Goal: Information Seeking & Learning: Check status

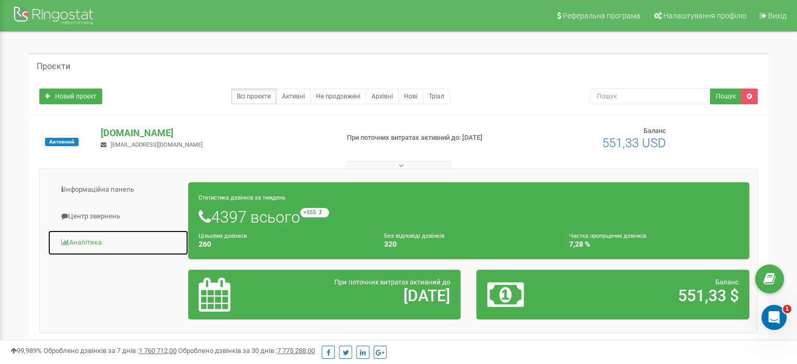
click at [98, 244] on link "Аналiтика" at bounding box center [118, 243] width 141 height 26
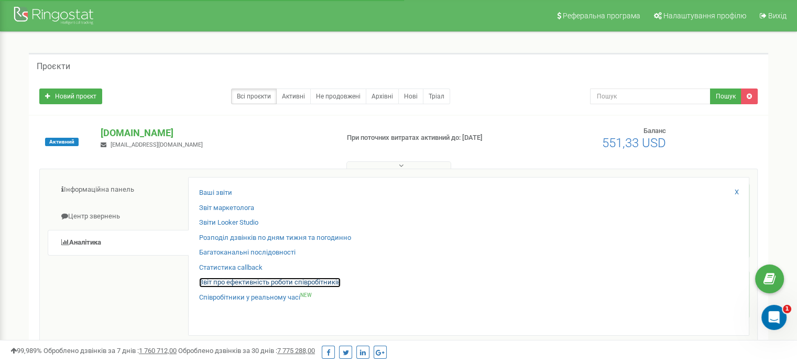
click at [277, 284] on link "Звіт про ефективність роботи співробітників" at bounding box center [270, 283] width 142 height 10
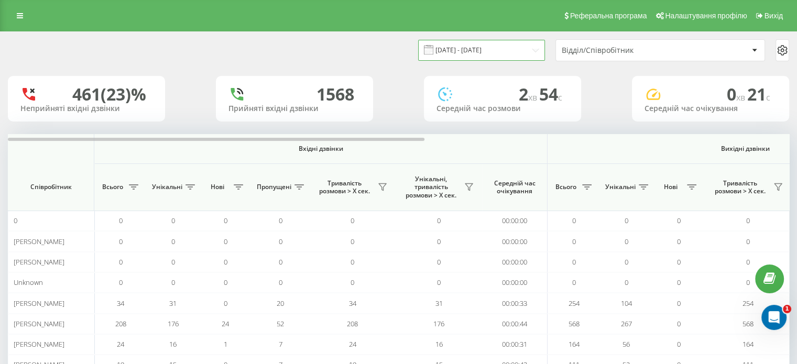
click at [510, 47] on input "22.07.2025 - 22.08.2025" at bounding box center [481, 50] width 127 height 20
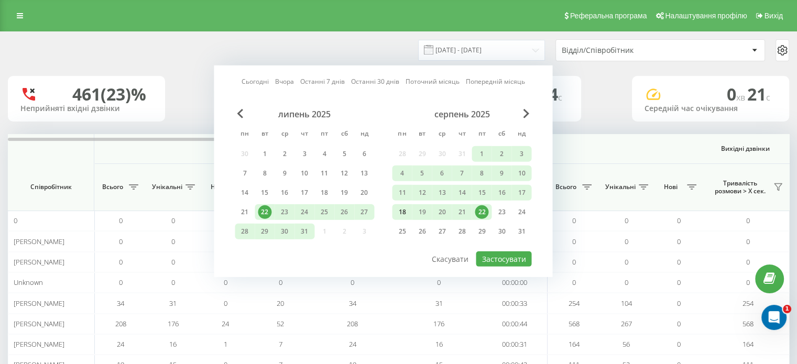
click at [403, 206] on div "18" at bounding box center [402, 213] width 14 height 14
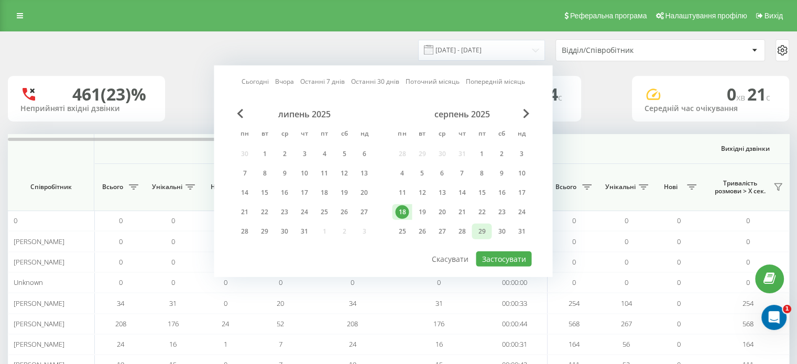
drag, startPoint x: 483, startPoint y: 209, endPoint x: 483, endPoint y: 230, distance: 21.0
click at [483, 209] on div "22" at bounding box center [482, 213] width 14 height 14
click at [503, 252] on button "Застосувати" at bounding box center [504, 259] width 56 height 15
type input "18.08.2025 - 22.08.2025"
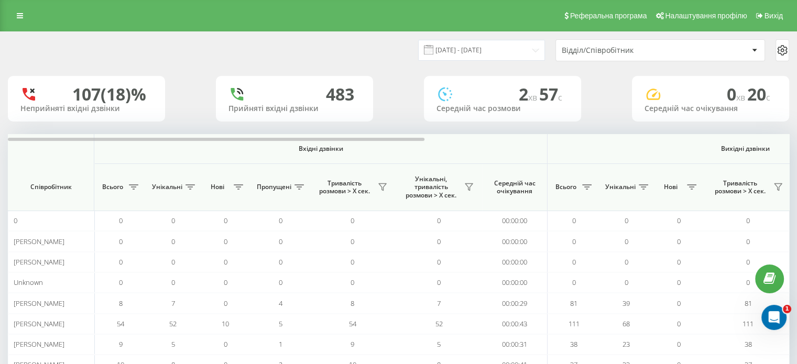
click at [663, 50] on div "Відділ/Співробітник" at bounding box center [624, 50] width 125 height 9
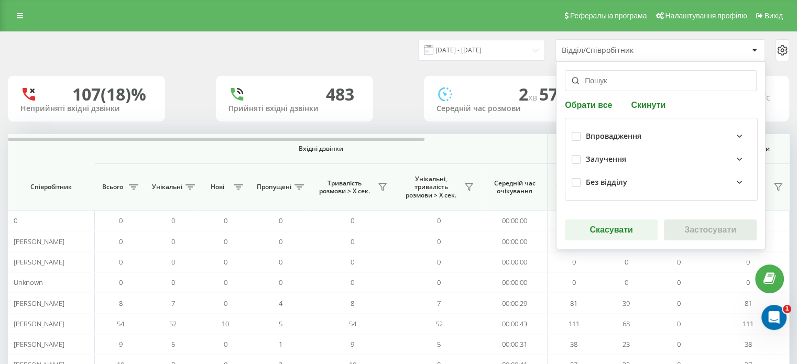
click at [609, 155] on div "Залучення" at bounding box center [606, 159] width 40 height 9
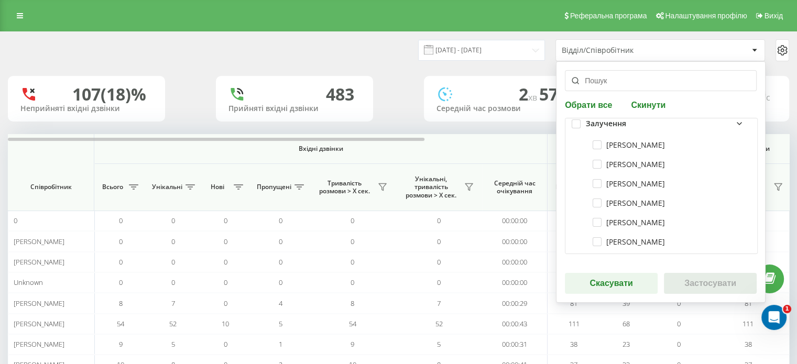
scroll to position [52, 0]
click at [594, 168] on label "Марія Найда" at bounding box center [629, 167] width 72 height 9
checkbox input "true"
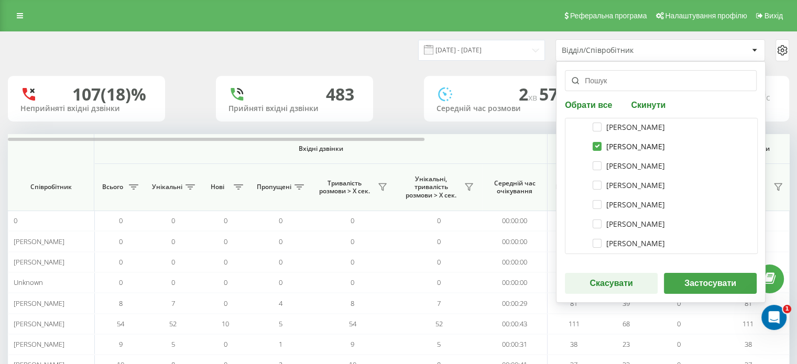
scroll to position [105, 0]
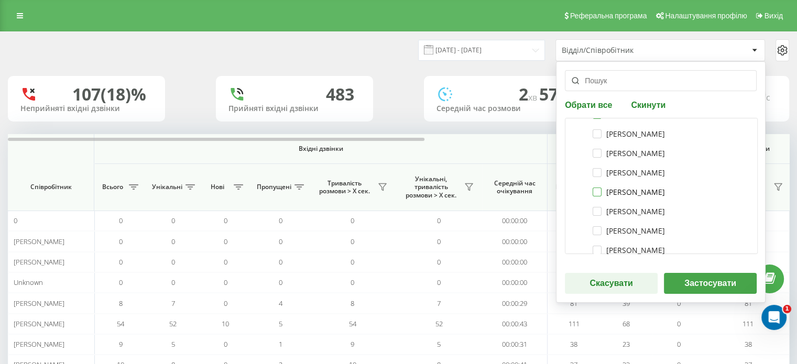
click at [595, 196] on label "Сергій Бобров" at bounding box center [629, 192] width 72 height 9
checkbox input "true"
click at [593, 231] on label "Масалига Данило Станіславович" at bounding box center [629, 230] width 72 height 9
checkbox input "true"
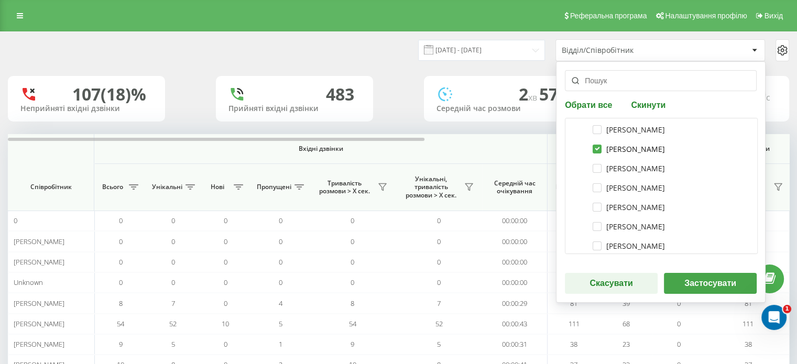
scroll to position [210, 0]
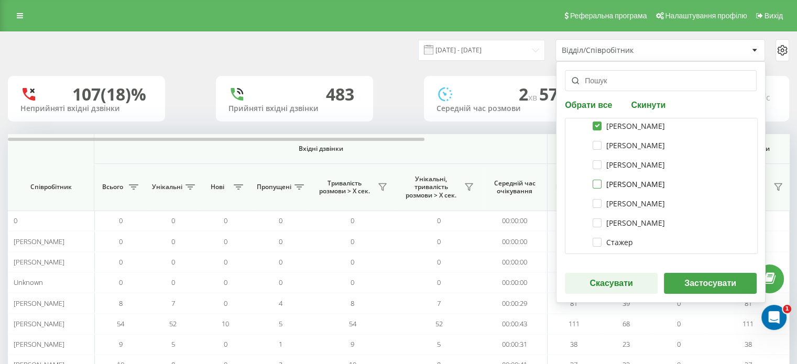
click at [600, 182] on label "Петрушко Анастасія" at bounding box center [629, 184] width 72 height 9
checkbox input "true"
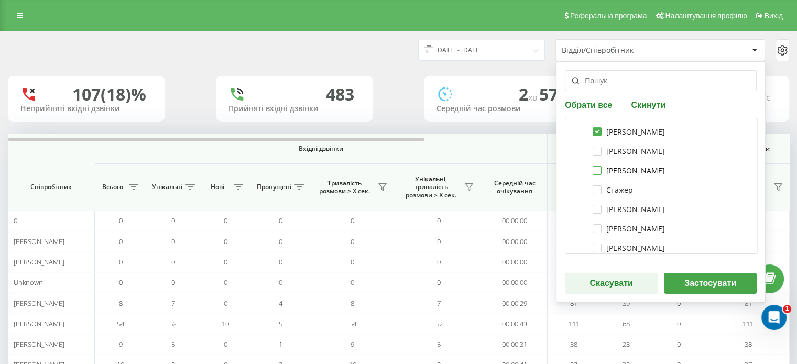
click at [593, 167] on label "Марія Москалюк" at bounding box center [629, 170] width 72 height 9
checkbox input "true"
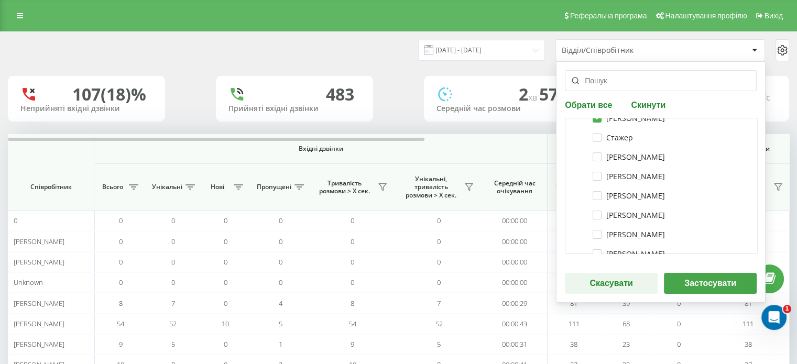
click at [596, 150] on div "Діхно Богдан" at bounding box center [661, 156] width 179 height 19
click at [593, 169] on div "Ігор Юрченко" at bounding box center [661, 176] width 179 height 19
click at [594, 157] on label "Діхно Богдан" at bounding box center [629, 157] width 72 height 9
checkbox input "true"
click at [595, 178] on label "Ігор Юрченко" at bounding box center [629, 176] width 72 height 9
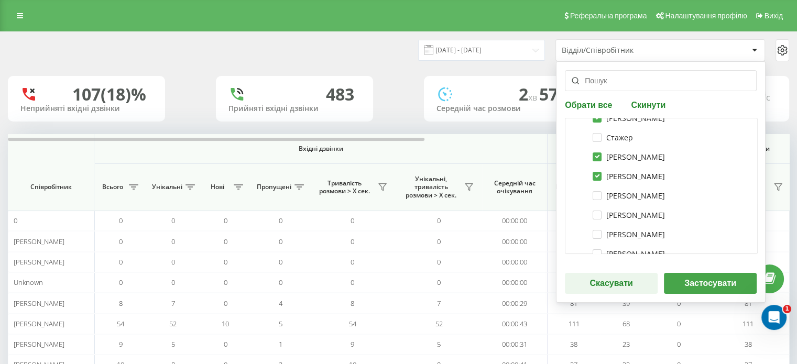
checkbox input "true"
click at [684, 285] on button "Застосувати" at bounding box center [710, 283] width 93 height 21
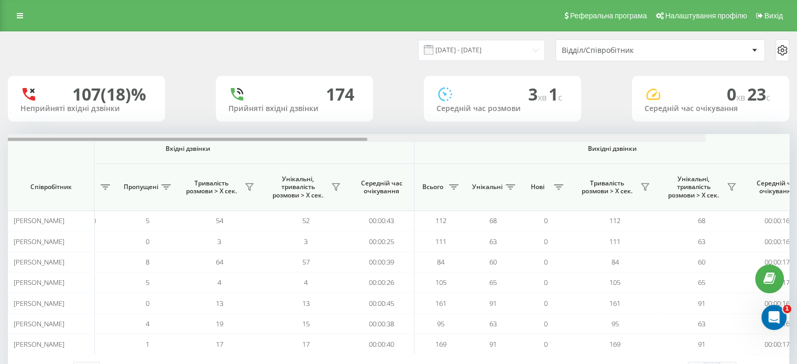
scroll to position [0, 681]
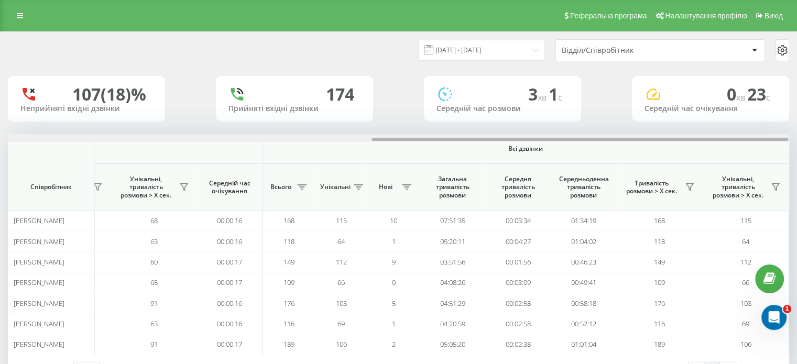
drag, startPoint x: 367, startPoint y: 138, endPoint x: 805, endPoint y: 174, distance: 439.2
click at [797, 174] on html "vprovadzhennia.Mr... Проекти vprovadzhennia.Mriia.gov.ua Дашборд Центр звернень…" at bounding box center [398, 182] width 797 height 364
click at [697, 182] on div "Тривалість розмови > Х сек." at bounding box center [660, 187] width 76 height 17
click at [685, 188] on button at bounding box center [690, 187] width 16 height 17
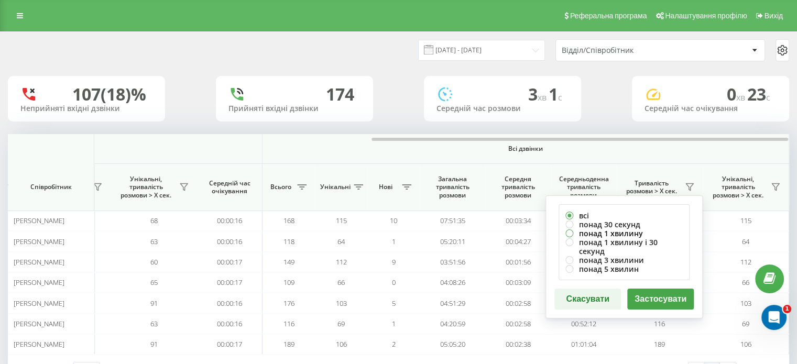
click at [615, 232] on label "понад 1 хвилину" at bounding box center [624, 233] width 117 height 9
radio input "true"
click at [654, 289] on button "Застосувати" at bounding box center [661, 299] width 67 height 21
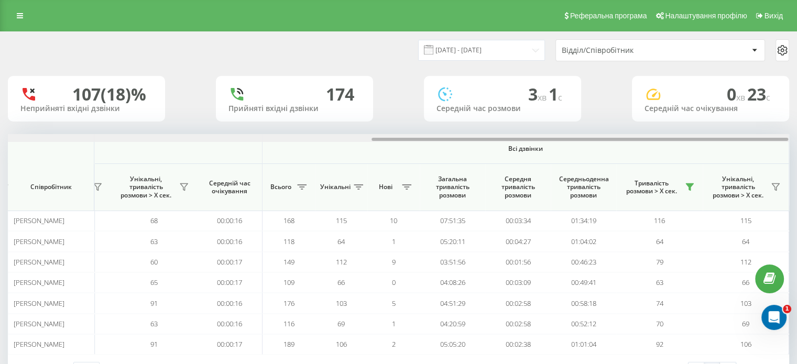
drag, startPoint x: 405, startPoint y: 140, endPoint x: 800, endPoint y: 146, distance: 394.8
click at [797, 147] on html "vprovadzhennia.Mr... Проекти vprovadzhennia.Mriia.gov.ua Дашборд Центр звернень…" at bounding box center [398, 182] width 797 height 364
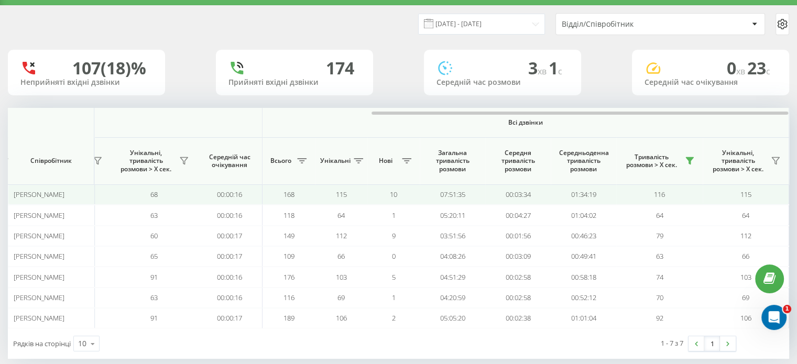
scroll to position [40, 0]
